Goal: Transaction & Acquisition: Purchase product/service

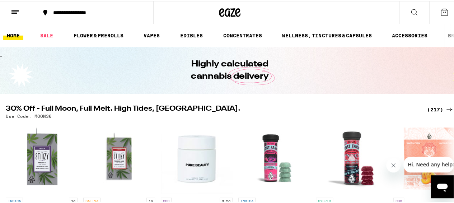
click at [435, 108] on div "(217)" at bounding box center [440, 108] width 27 height 9
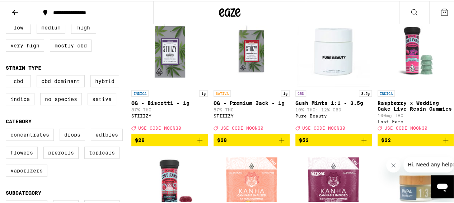
scroll to position [117, 0]
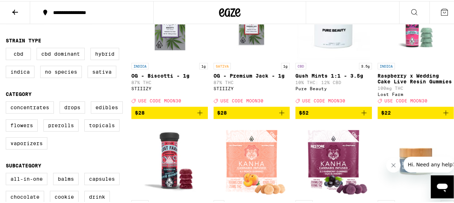
click at [24, 130] on label "Flowers" at bounding box center [22, 124] width 32 height 12
click at [8, 102] on input "Flowers" at bounding box center [7, 101] width 0 height 0
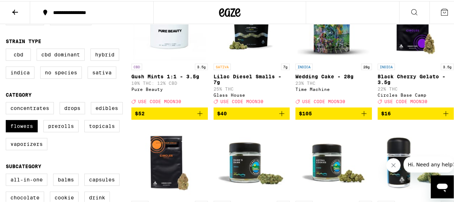
scroll to position [118, 0]
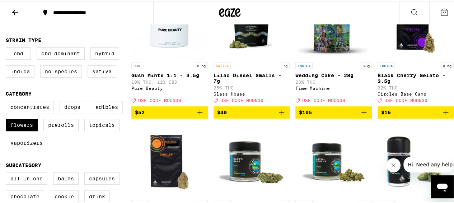
click at [19, 130] on label "Flowers" at bounding box center [22, 124] width 32 height 12
click at [8, 101] on input "Flowers" at bounding box center [7, 101] width 0 height 0
checkbox input "false"
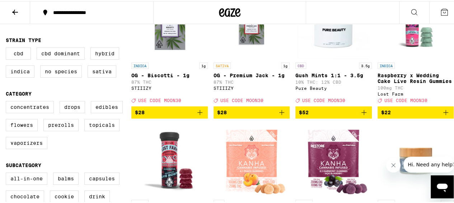
click at [66, 129] on label "Prerolls" at bounding box center [60, 124] width 35 height 12
click at [8, 101] on input "Prerolls" at bounding box center [7, 101] width 0 height 0
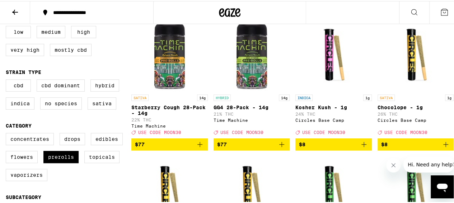
scroll to position [86, 0]
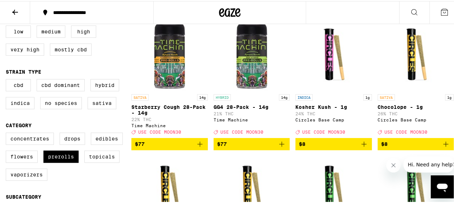
click at [56, 162] on label "Prerolls" at bounding box center [60, 155] width 35 height 12
click at [8, 133] on input "Prerolls" at bounding box center [7, 132] width 0 height 0
checkbox input "false"
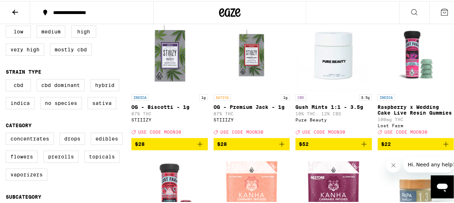
click at [24, 162] on label "Flowers" at bounding box center [22, 155] width 32 height 12
click at [8, 133] on input "Flowers" at bounding box center [7, 132] width 0 height 0
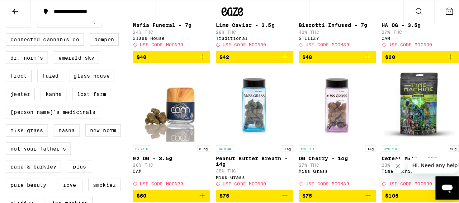
scroll to position [583, 0]
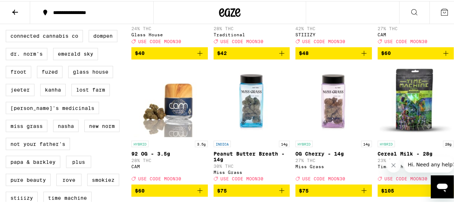
click at [361, 161] on p "27% THC" at bounding box center [333, 159] width 76 height 5
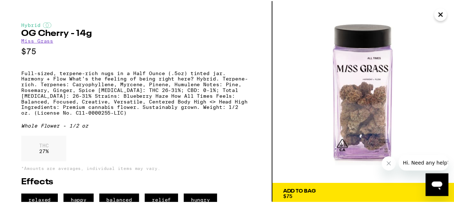
scroll to position [20, 0]
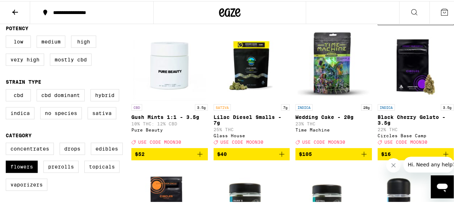
scroll to position [78, 0]
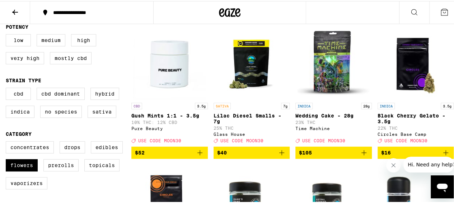
click at [332, 74] on img "Open page for Wedding Cake - 28g from Time Machine" at bounding box center [334, 62] width 72 height 72
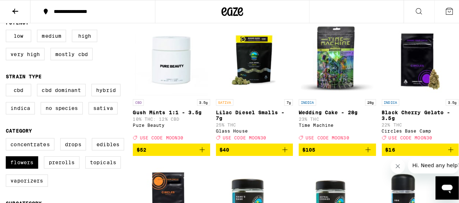
scroll to position [68, 0]
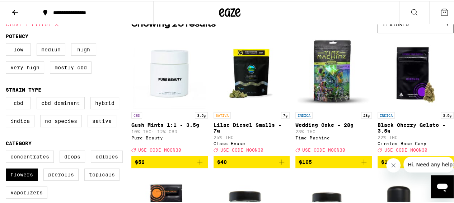
click at [332, 76] on img "Open page for Wedding Cake - 28g from Time Machine" at bounding box center [334, 72] width 72 height 72
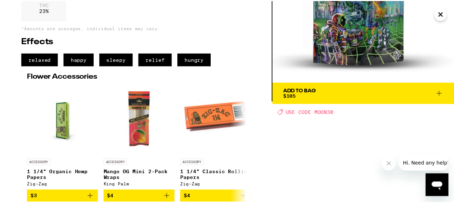
scroll to position [106, 0]
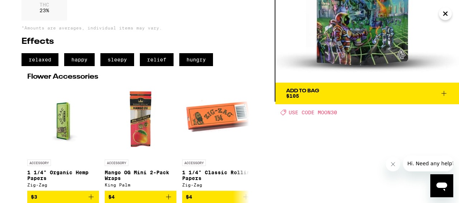
click at [394, 88] on span "Add To Bag $105" at bounding box center [367, 93] width 162 height 10
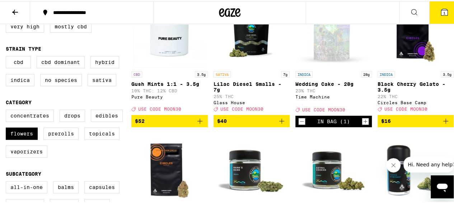
scroll to position [111, 0]
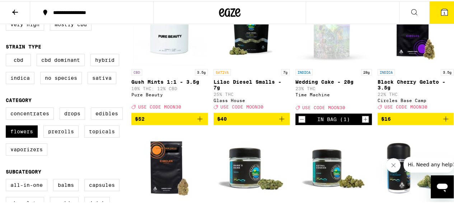
click at [25, 136] on label "Flowers" at bounding box center [22, 130] width 32 height 12
click at [8, 108] on input "Flowers" at bounding box center [7, 107] width 0 height 0
checkbox input "false"
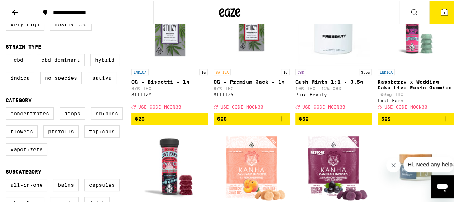
click at [38, 118] on label "Concentrates" at bounding box center [30, 112] width 48 height 12
click at [8, 108] on input "Concentrates" at bounding box center [7, 107] width 0 height 0
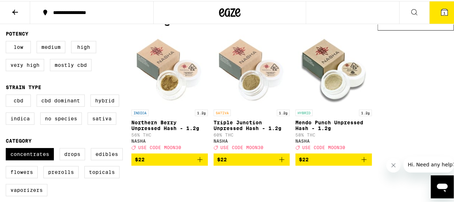
scroll to position [73, 0]
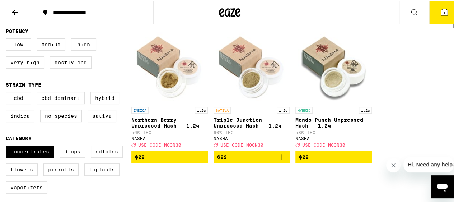
click at [35, 157] on label "Concentrates" at bounding box center [30, 150] width 48 height 12
click at [8, 146] on input "Concentrates" at bounding box center [7, 145] width 0 height 0
checkbox input "false"
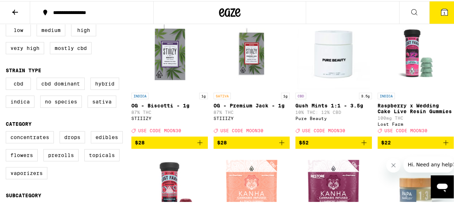
scroll to position [88, 0]
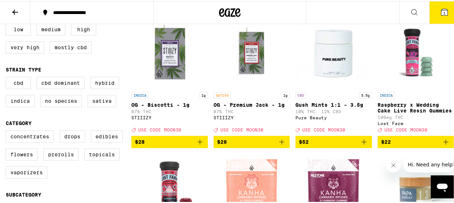
click at [33, 177] on label "Vaporizers" at bounding box center [27, 171] width 42 height 12
click at [8, 131] on input "Vaporizers" at bounding box center [7, 130] width 0 height 0
checkbox input "true"
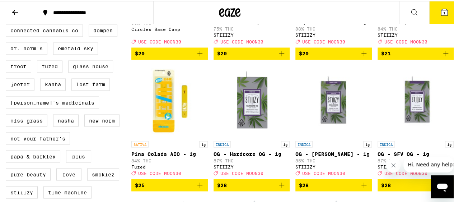
scroll to position [575, 0]
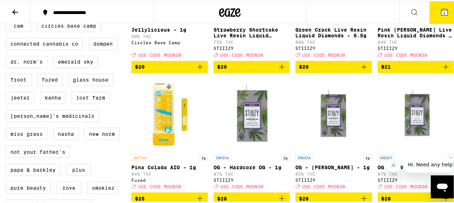
click at [443, 12] on span "1" at bounding box center [444, 12] width 2 height 4
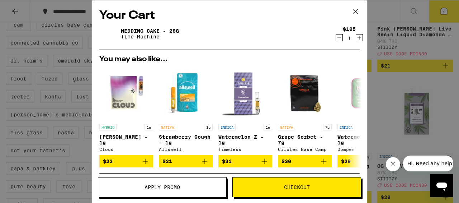
click at [190, 187] on span "Apply Promo" at bounding box center [162, 187] width 128 height 5
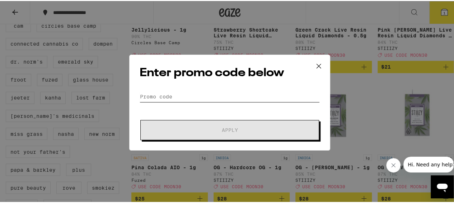
click at [285, 95] on input "Promo Code" at bounding box center [230, 95] width 180 height 11
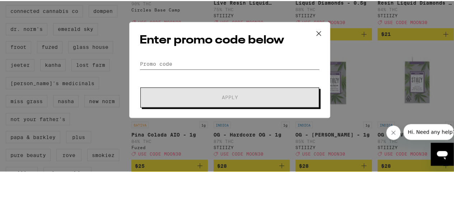
scroll to position [575, 0]
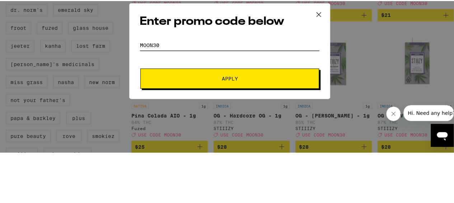
type input "moon30"
click at [276, 135] on button "Apply" at bounding box center [229, 129] width 179 height 20
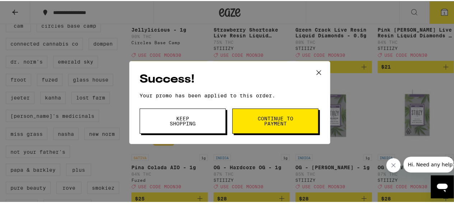
click at [298, 119] on button "Continue to payment" at bounding box center [275, 119] width 86 height 25
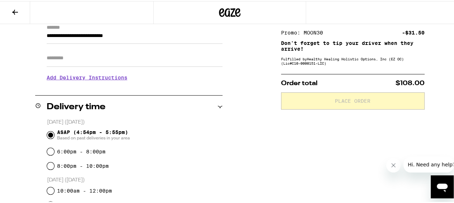
scroll to position [89, 0]
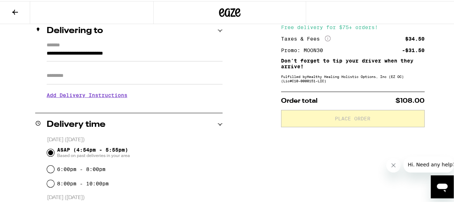
click at [349, 77] on div "Fulfilled by Healthy Healing Holistic Options, Inc (EZ OC) (Lic# C10-0000151-LI…" at bounding box center [353, 77] width 144 height 9
click at [345, 64] on p "Don't forget to tip your driver when they arrive!" at bounding box center [353, 62] width 144 height 11
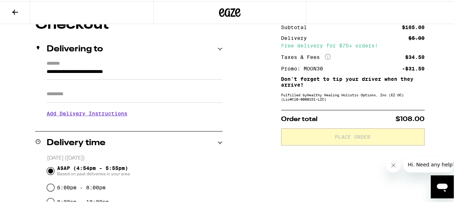
scroll to position [63, 0]
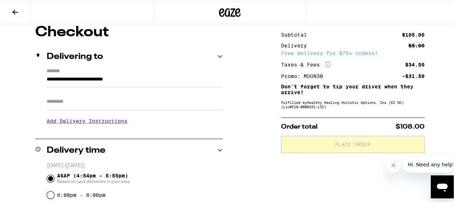
click at [354, 86] on p "Don't forget to tip your driver when they arrive!" at bounding box center [353, 88] width 144 height 11
click at [359, 108] on div "Fulfilled by Healthy Healing Holistic Options, Inc (EZ OC) (Lic# C10-0000151-LI…" at bounding box center [353, 103] width 144 height 9
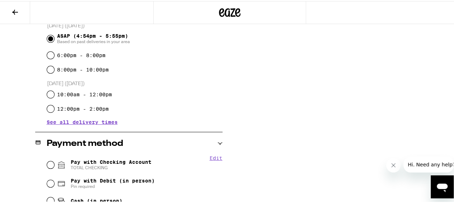
scroll to position [255, 0]
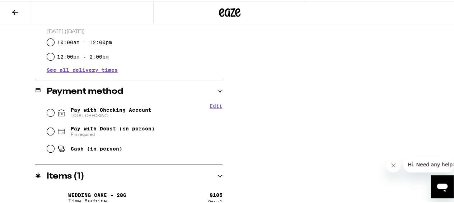
click at [57, 109] on icon at bounding box center [61, 111] width 9 height 9
click at [54, 109] on input "Pay with Checking Account TOTAL CHECKING" at bounding box center [50, 111] width 7 height 7
radio input "true"
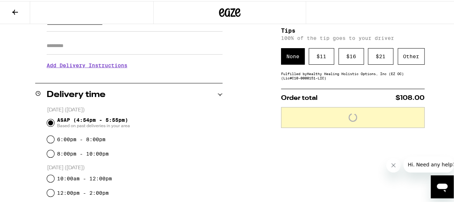
scroll to position [117, 0]
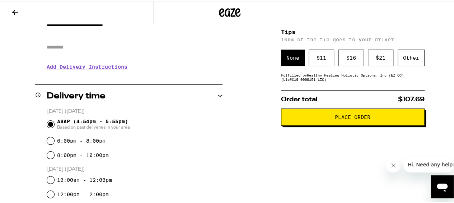
click at [297, 85] on div "Subtotal $105.00 Delivery $5.00 Free delivery for $75+ orders! Taxes & Fees Mor…" at bounding box center [353, 172] width 144 height 404
click at [410, 59] on div "Other" at bounding box center [411, 56] width 27 height 17
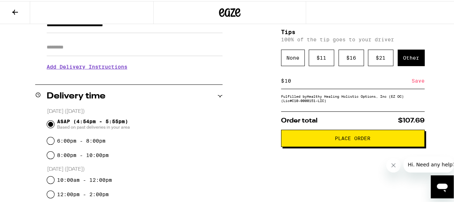
type input "10"
click at [419, 83] on div "Save" at bounding box center [418, 80] width 13 height 16
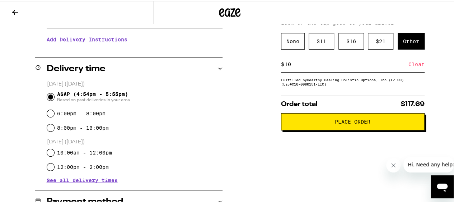
scroll to position [144, 0]
click at [381, 123] on span "Place Order" at bounding box center [352, 120] width 131 height 5
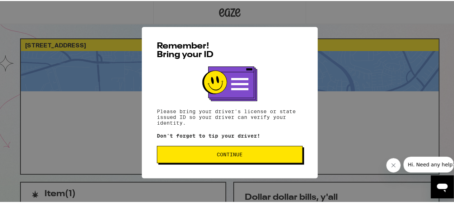
click at [272, 161] on button "Continue" at bounding box center [230, 153] width 146 height 17
